Goal: Task Accomplishment & Management: Use online tool/utility

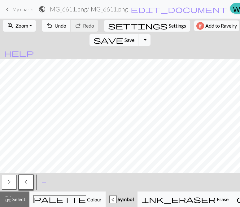
click at [55, 27] on span "Undo" at bounding box center [61, 26] width 12 height 6
click at [5, 181] on button ">" at bounding box center [9, 182] width 15 height 15
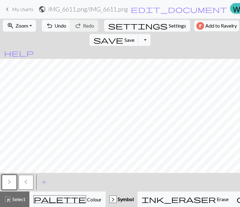
click at [23, 181] on button "<" at bounding box center [26, 182] width 15 height 15
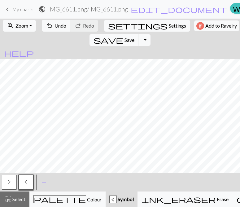
click at [9, 181] on span ">" at bounding box center [9, 182] width 3 height 5
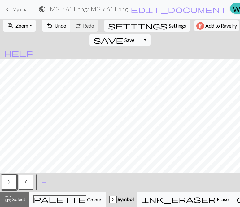
click at [25, 180] on span "<" at bounding box center [26, 182] width 3 height 5
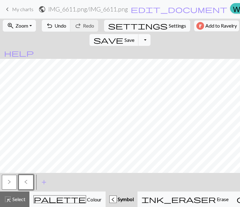
click at [113, 8] on h2 "IMG_6611.png / IMG_6611.png" at bounding box center [88, 9] width 80 height 7
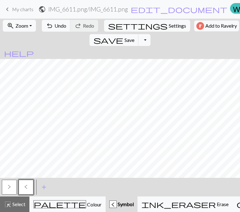
select select "68ddb0c03eea154e6238ae4a"
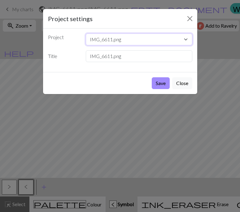
click at [128, 41] on select "IMG_6613.png IMG_6611.png IMG_6616.png IMG_6617.png IMG_6620(DONE).png IMG_6618…" at bounding box center [139, 40] width 107 height 12
click at [113, 38] on select "IMG_6613.png IMG_6611.png IMG_6616.png IMG_6617.png IMG_6620(DONE).png IMG_6618…" at bounding box center [139, 40] width 107 height 12
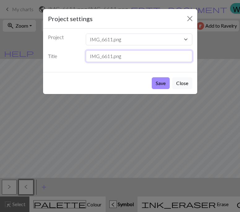
click at [110, 56] on input "IMG_6611.png" at bounding box center [139, 56] width 107 height 12
click at [113, 55] on input "IMG_6611.png" at bounding box center [139, 56] width 107 height 12
type input "IMG_6611(DONE).png"
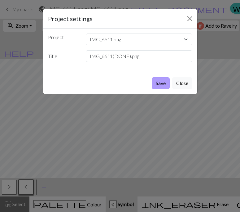
click at [158, 83] on button "Save" at bounding box center [161, 83] width 18 height 12
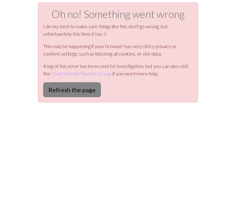
click at [52, 82] on button "Refresh the page" at bounding box center [72, 89] width 58 height 15
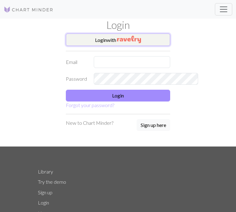
click at [137, 38] on img "button" at bounding box center [129, 39] width 24 height 7
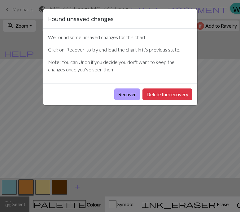
click at [127, 92] on button "Recover" at bounding box center [127, 94] width 26 height 12
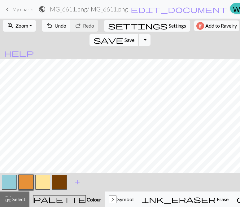
click at [135, 37] on span "Save" at bounding box center [130, 40] width 10 height 6
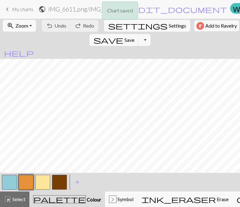
click at [79, 9] on div "Chart saved" at bounding box center [120, 12] width 240 height 25
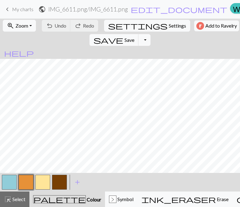
click at [97, 8] on h2 "IMG_6611.png / IMG_6611.png" at bounding box center [88, 9] width 80 height 7
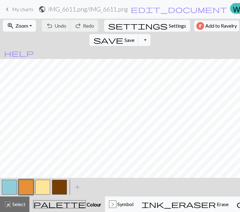
select select "68ddb0c03eea154e6238ae4a"
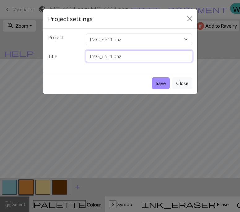
click at [113, 56] on input "IMG_6611.png" at bounding box center [139, 56] width 107 height 12
type input "IMG_6611(DONE).png"
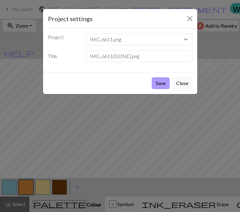
click at [161, 87] on button "Save" at bounding box center [161, 83] width 18 height 12
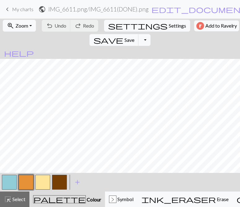
click at [7, 9] on span "keyboard_arrow_left" at bounding box center [7, 9] width 7 height 9
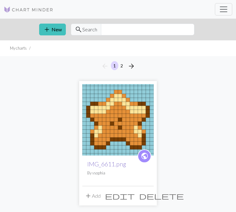
click at [87, 164] on link "IMG_6611.png" at bounding box center [106, 163] width 39 height 7
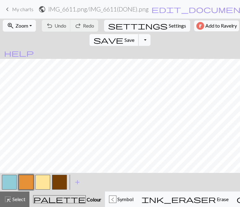
click at [123, 36] on span "save" at bounding box center [109, 40] width 30 height 9
click at [7, 9] on span "keyboard_arrow_left" at bounding box center [7, 9] width 7 height 9
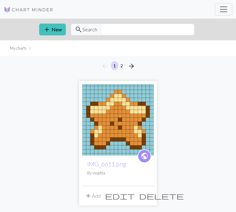
click at [0, 0] on link "My charts" at bounding box center [0, 0] width 0 height 0
click at [25, 11] on img at bounding box center [29, 9] width 50 height 7
click at [0, 0] on link "Hi vsophia" at bounding box center [0, 0] width 0 height 0
click at [0, 0] on link "Account settings" at bounding box center [0, 0] width 0 height 0
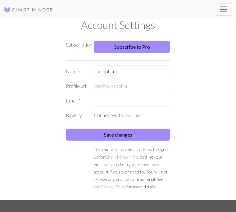
click at [0, 0] on link "My charts" at bounding box center [0, 0] width 0 height 0
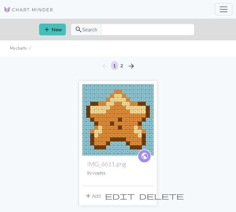
click at [105, 198] on span "edit" at bounding box center [120, 195] width 30 height 9
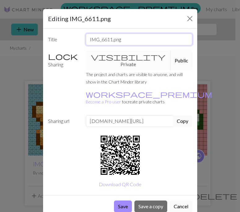
click at [113, 38] on input "IMG_6611.png" at bounding box center [139, 40] width 107 height 12
type input "IMG_6611(DONE).png"
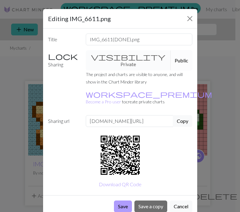
click at [123, 200] on button "Save" at bounding box center [123, 206] width 18 height 12
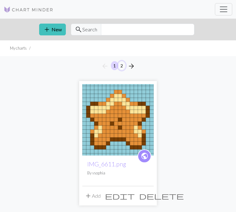
click at [121, 65] on button "2" at bounding box center [121, 65] width 7 height 9
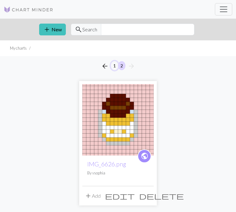
click at [112, 67] on button "1" at bounding box center [114, 65] width 7 height 9
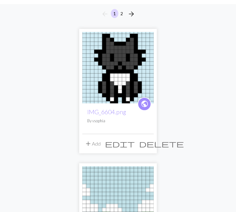
scroll to position [20, 0]
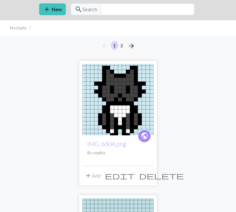
click at [82, 102] on img at bounding box center [117, 99] width 71 height 71
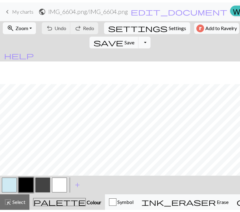
scroll to position [23, 0]
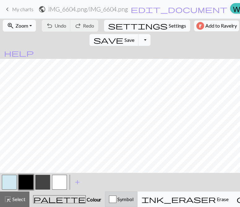
click at [117, 199] on span "Symbol" at bounding box center [125, 199] width 17 height 6
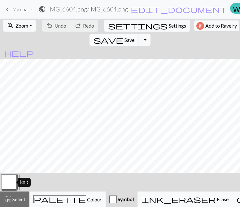
click at [8, 181] on button "button" at bounding box center [9, 182] width 15 height 15
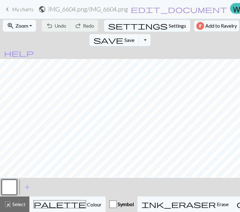
scroll to position [18, 0]
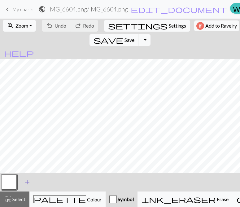
click at [30, 184] on span "add" at bounding box center [27, 182] width 7 height 9
click at [8, 182] on button "button" at bounding box center [9, 182] width 15 height 15
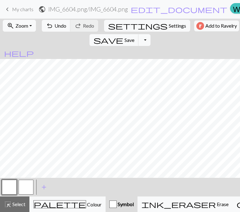
click at [8, 182] on div "Edit symbol Name knit d f g h j k p s t F H J O P T / | 0 1 2 3 4 5 6 7 8 9 e m…" at bounding box center [120, 106] width 240 height 212
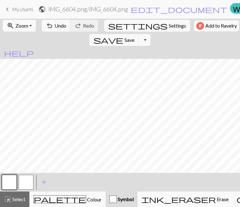
click at [23, 179] on button "button" at bounding box center [26, 182] width 15 height 15
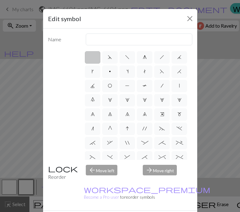
scroll to position [133, 0]
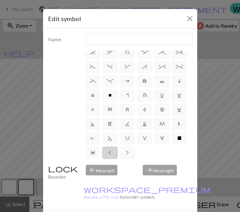
click at [118, 146] on label "<" at bounding box center [110, 152] width 16 height 12
radio input "true"
type input "twisted knit"
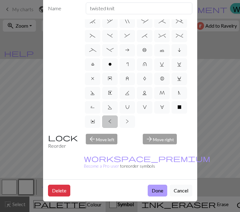
click at [158, 185] on button "Done" at bounding box center [158, 191] width 20 height 12
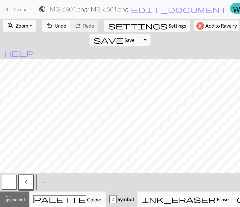
click at [9, 181] on button "button" at bounding box center [9, 182] width 15 height 15
click at [8, 182] on button "button" at bounding box center [9, 182] width 15 height 15
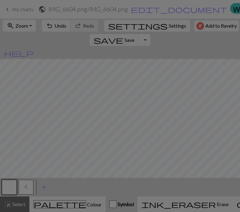
click at [8, 182] on div "Edit symbol Name knit d f g h j k p s t F H J O P T / | 0 1 2 3 4 5 6 7 8 9 e m…" at bounding box center [120, 106] width 240 height 212
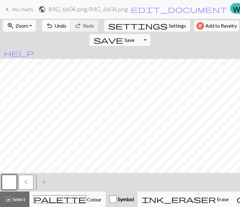
click at [8, 185] on button "button" at bounding box center [9, 182] width 15 height 15
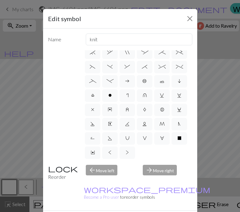
scroll to position [133, 0]
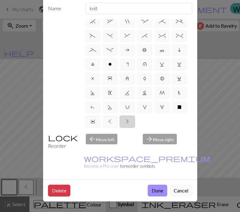
click at [120, 121] on label ">" at bounding box center [128, 121] width 16 height 12
click at [126, 208] on input ">" at bounding box center [128, 210] width 4 height 4
radio input "true"
type input "twisted purl"
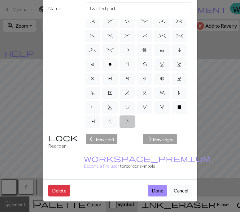
click at [144, 179] on div "Delete Done Cancel" at bounding box center [120, 190] width 155 height 22
click at [149, 185] on button "Done" at bounding box center [158, 191] width 20 height 12
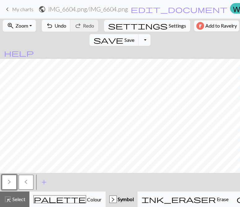
click at [26, 180] on span "<" at bounding box center [26, 182] width 3 height 5
click at [23, 180] on button "<" at bounding box center [26, 182] width 15 height 15
click at [25, 180] on span "<" at bounding box center [26, 182] width 3 height 5
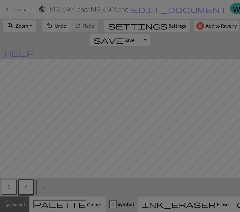
click at [25, 181] on div "Edit symbol Name twisted knit d f g h j k p s t F H J O P T / | 0 1 2 3 4 5 6 7…" at bounding box center [120, 106] width 240 height 212
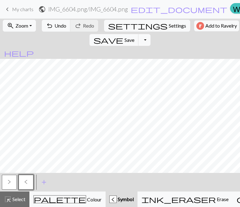
click at [26, 181] on span "<" at bounding box center [26, 182] width 3 height 5
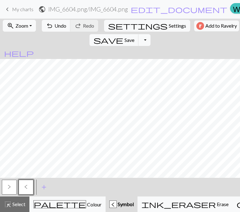
click at [26, 181] on div "Edit symbol Name twisted knit d f g h j k p s t F H J O P T / | 0 1 2 3 4 5 6 7…" at bounding box center [120, 106] width 240 height 212
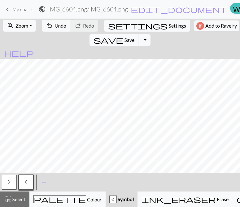
click at [26, 181] on span "<" at bounding box center [26, 182] width 3 height 5
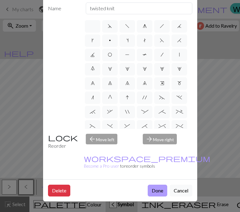
click at [154, 185] on button "Done" at bounding box center [158, 191] width 20 height 12
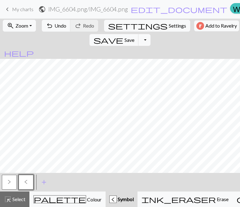
click at [117, 200] on span "Symbol" at bounding box center [125, 199] width 17 height 6
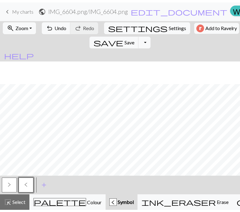
scroll to position [23, 0]
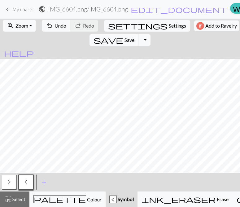
click at [9, 182] on span ">" at bounding box center [9, 182] width 3 height 5
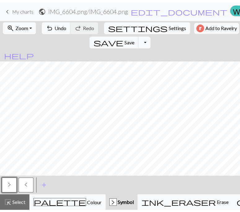
scroll to position [23, 0]
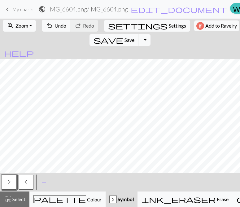
click at [24, 180] on button "<" at bounding box center [26, 182] width 15 height 15
click at [29, 182] on button "<" at bounding box center [26, 182] width 15 height 15
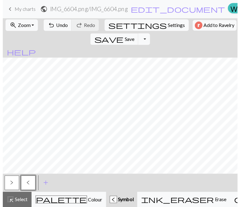
scroll to position [18, 0]
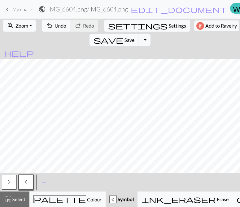
click at [11, 182] on button ">" at bounding box center [9, 182] width 15 height 15
click at [25, 181] on span "<" at bounding box center [26, 182] width 3 height 5
click at [16, 180] on button ">" at bounding box center [9, 182] width 15 height 15
click at [27, 183] on span "<" at bounding box center [26, 182] width 3 height 5
